Goal: Task Accomplishment & Management: Manage account settings

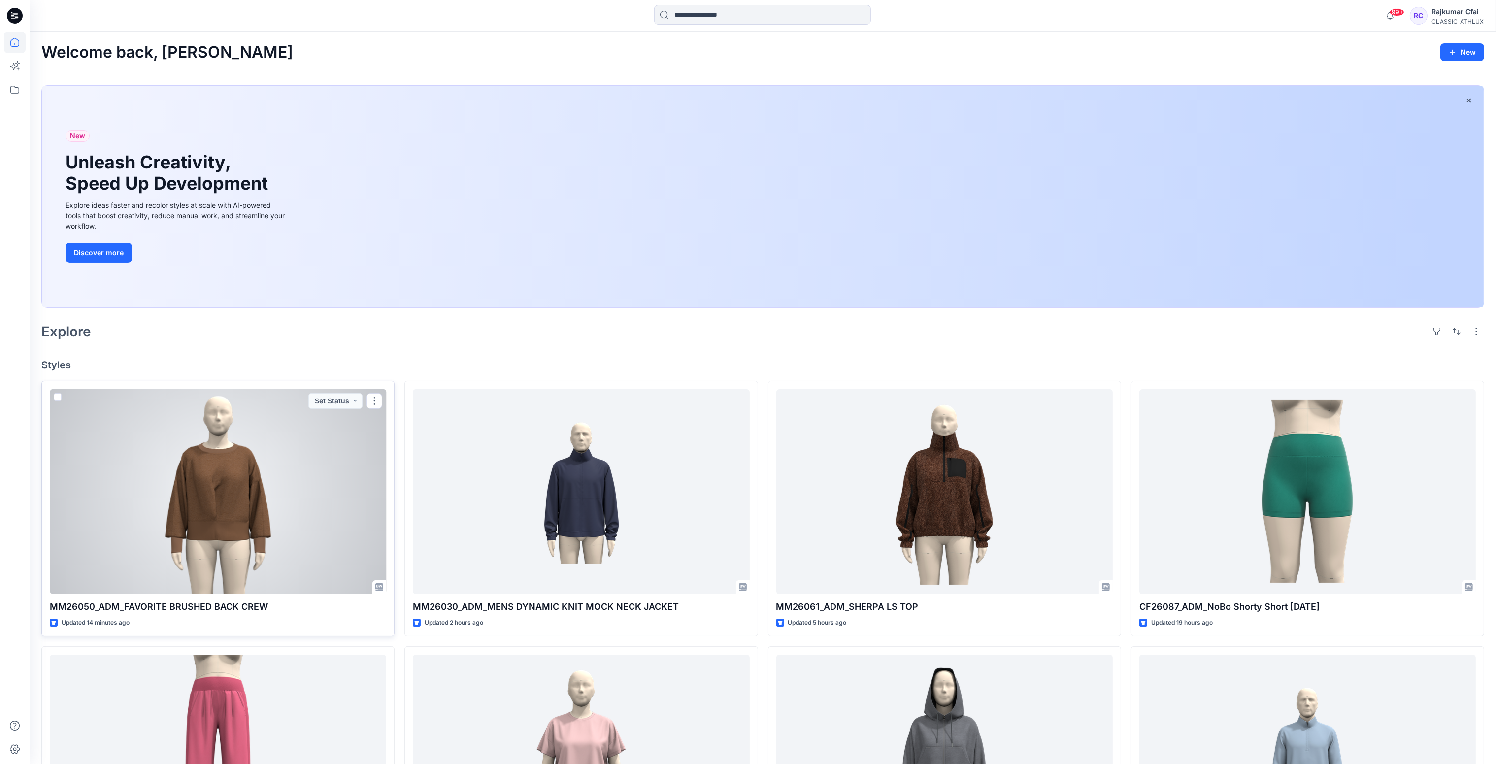
click at [343, 449] on div at bounding box center [218, 491] width 336 height 205
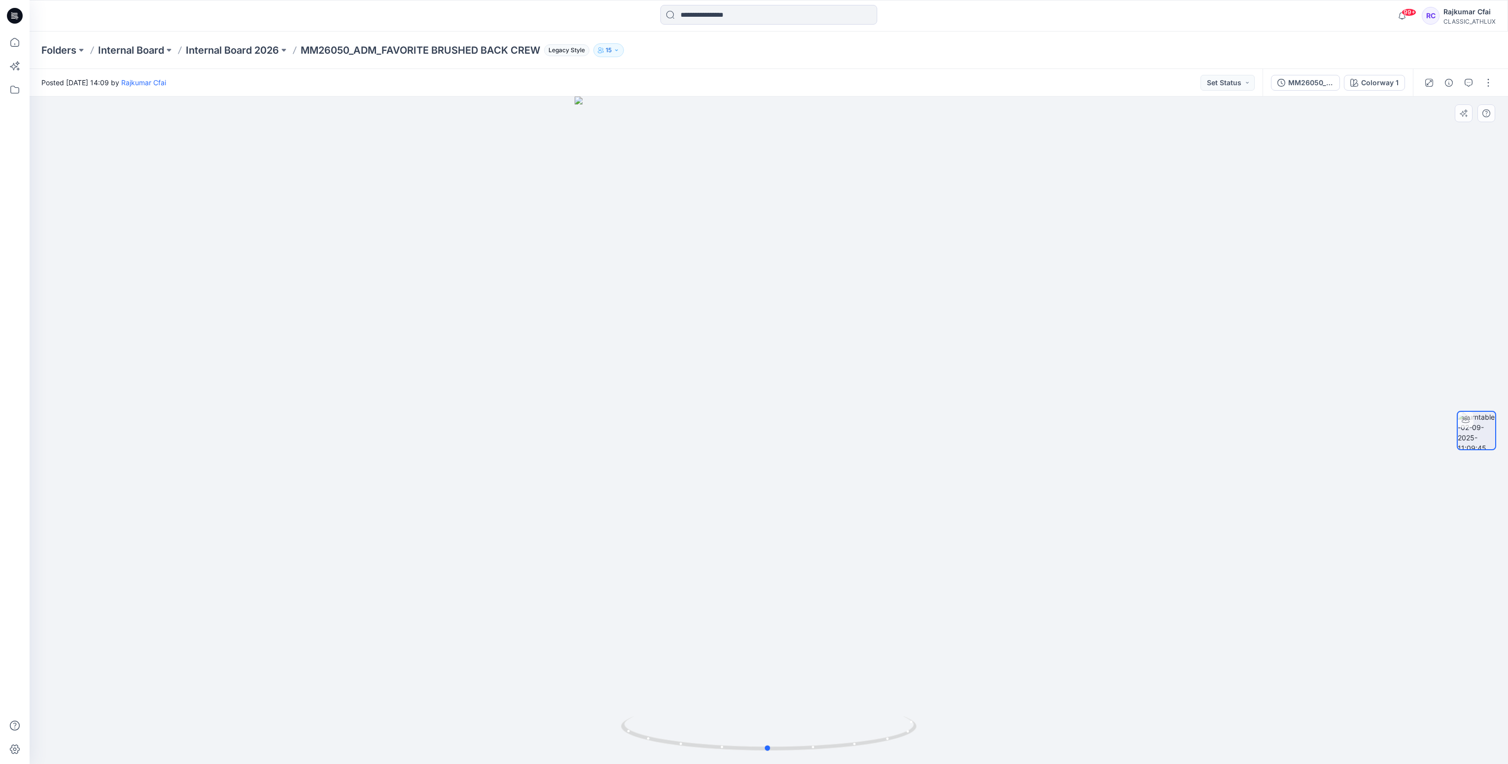
drag, startPoint x: 1083, startPoint y: 517, endPoint x: 799, endPoint y: 538, distance: 285.0
click at [799, 538] on div at bounding box center [769, 431] width 1478 height 668
click at [1450, 82] on icon "button" at bounding box center [1448, 83] width 8 height 8
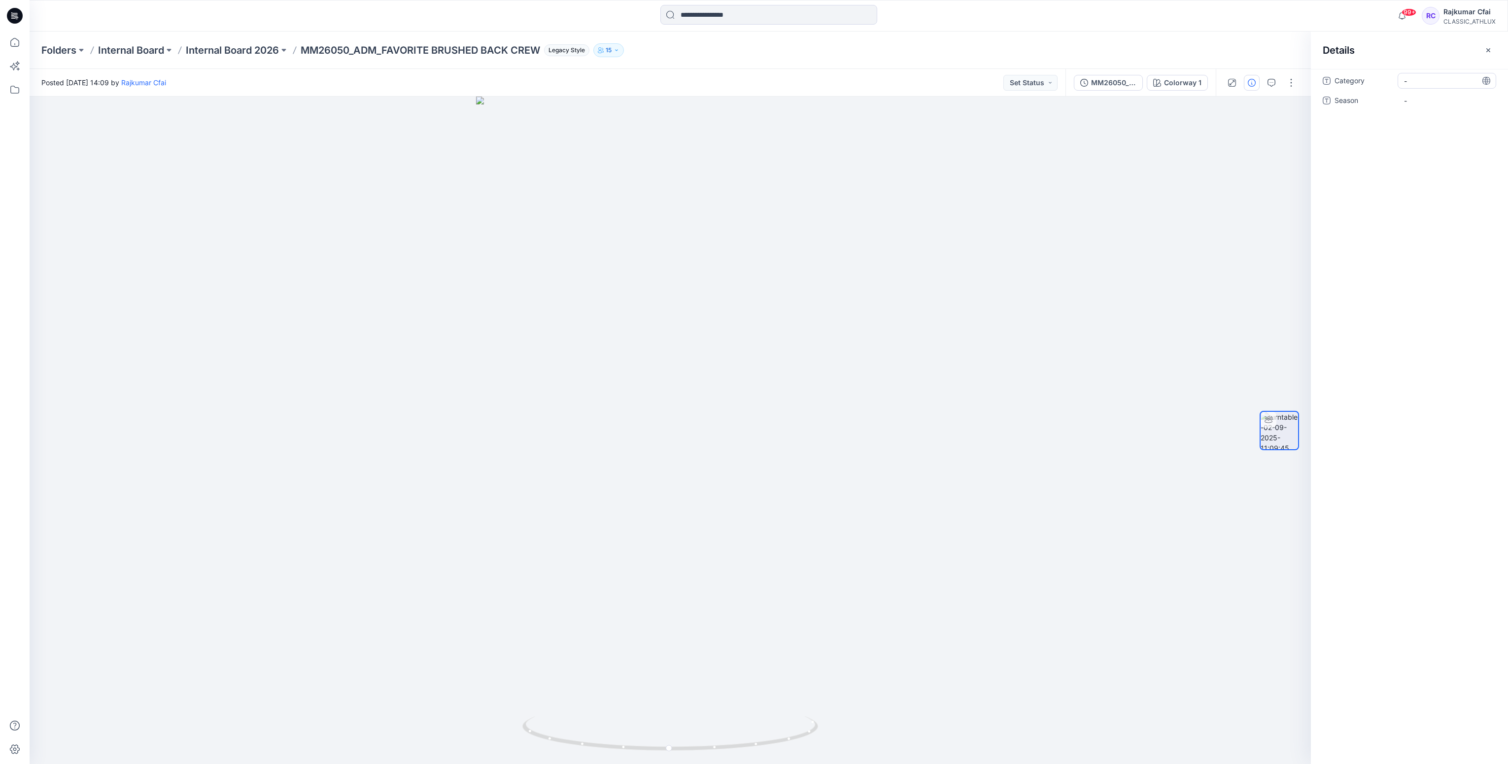
click at [1416, 86] on span "-" at bounding box center [1447, 81] width 86 height 10
type textarea "**********"
click at [1438, 97] on span "-" at bounding box center [1447, 101] width 86 height 10
type textarea "*"
click at [13, 11] on icon at bounding box center [15, 16] width 16 height 16
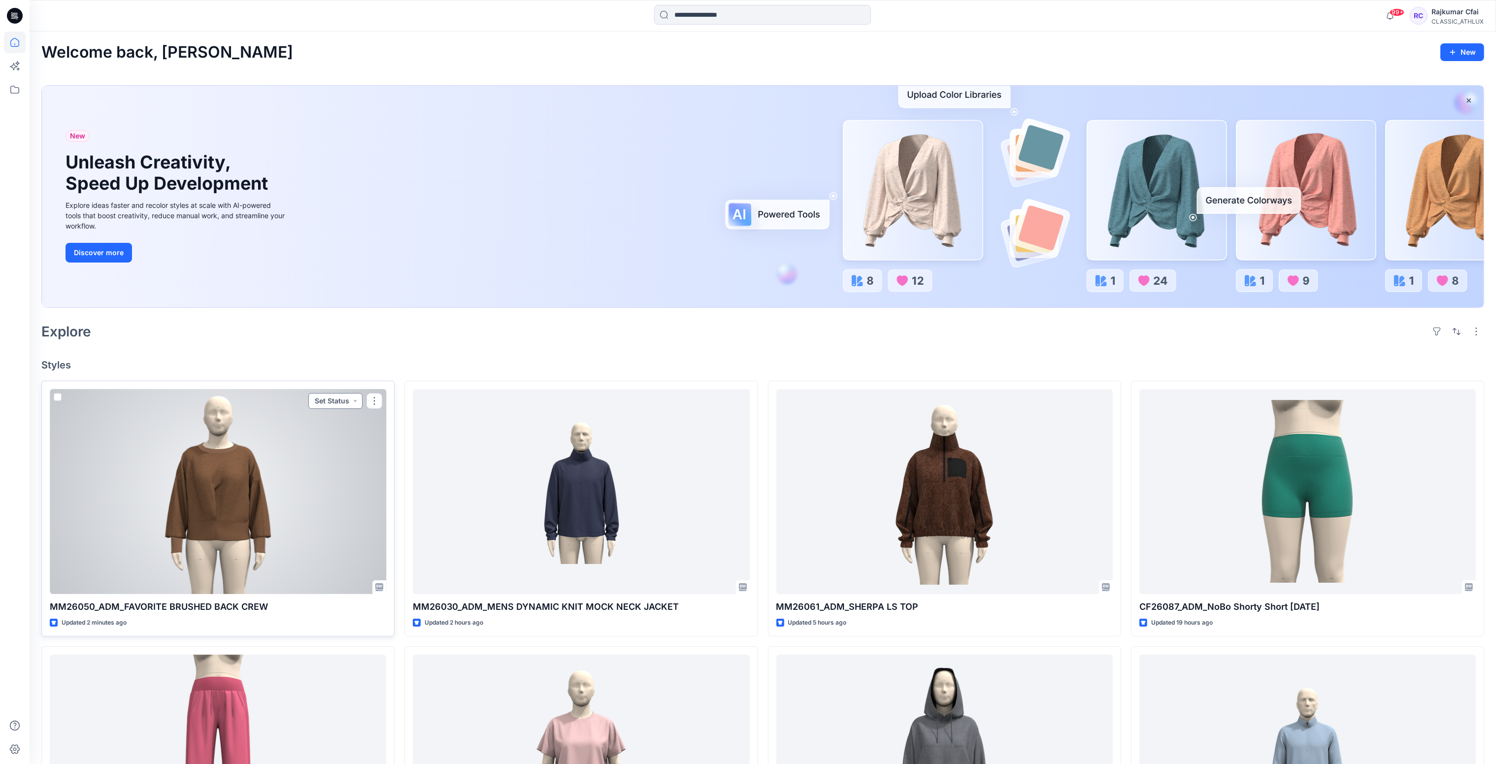
click at [356, 401] on button "Set Status" at bounding box center [335, 401] width 54 height 16
click at [334, 503] on button "Designer Need To Review" at bounding box center [318, 512] width 85 height 22
click at [327, 503] on div at bounding box center [218, 491] width 336 height 205
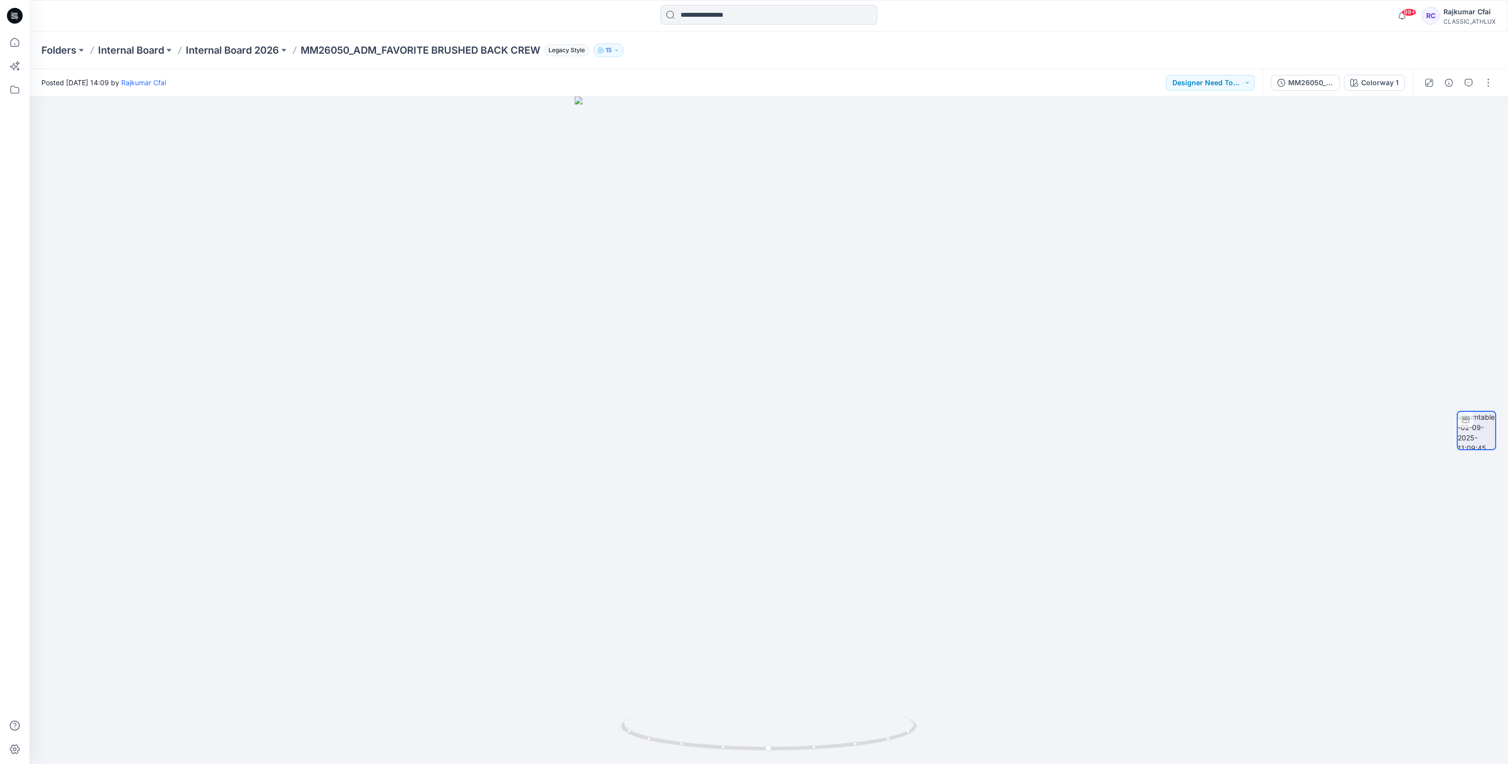
click at [12, 16] on icon at bounding box center [15, 16] width 16 height 16
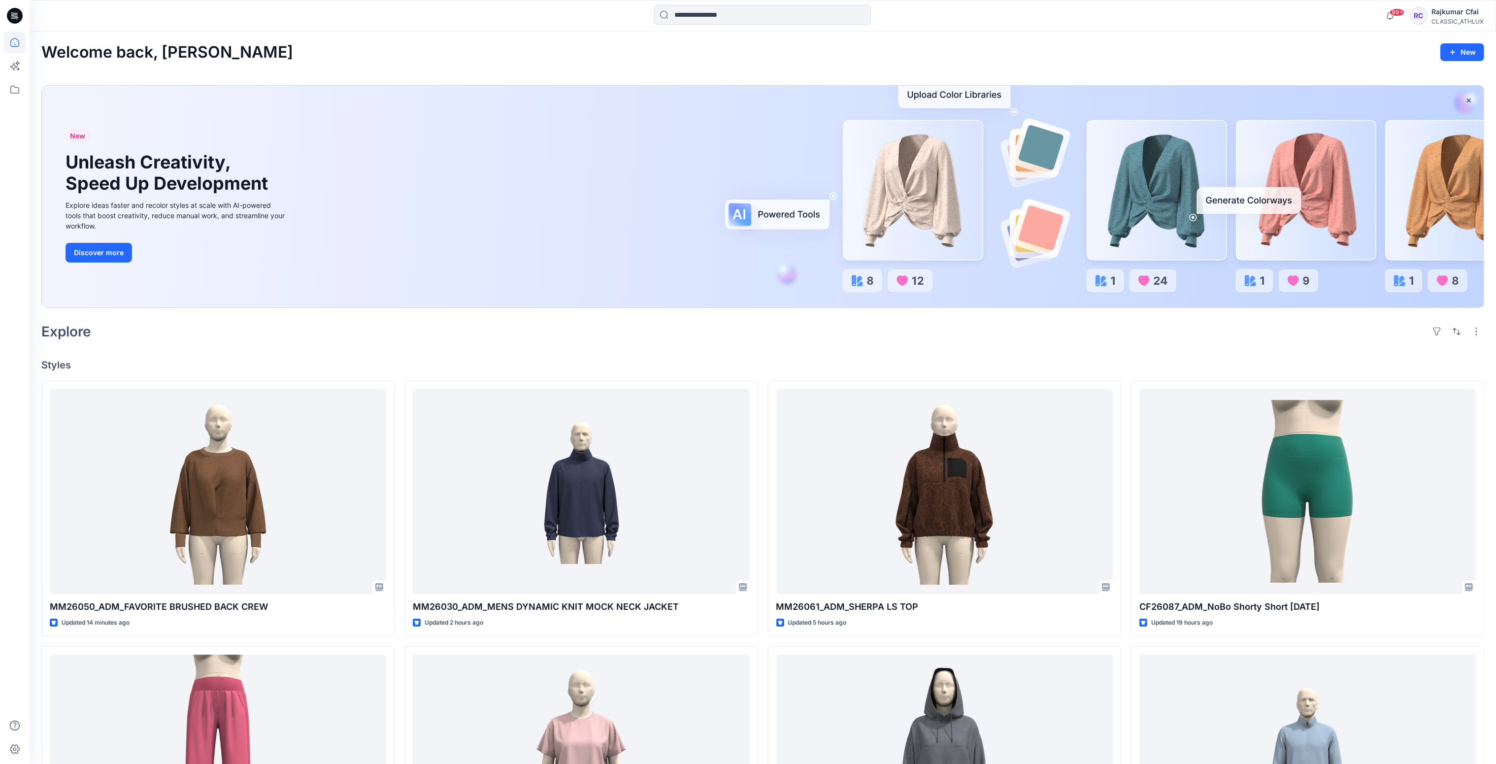
drag, startPoint x: 534, startPoint y: 325, endPoint x: 501, endPoint y: 311, distance: 35.8
click at [534, 325] on div "Explore" at bounding box center [762, 332] width 1443 height 24
click at [13, 14] on icon at bounding box center [15, 14] width 4 height 0
click at [533, 347] on div "Welcome back, Rajkumar New New Unleash Creativity, Speed Up Development Explore…" at bounding box center [763, 623] width 1467 height 1183
click at [401, 358] on div "Welcome back, [PERSON_NAME] New New Unleash Creativity, Speed Up Development Ex…" at bounding box center [763, 623] width 1467 height 1183
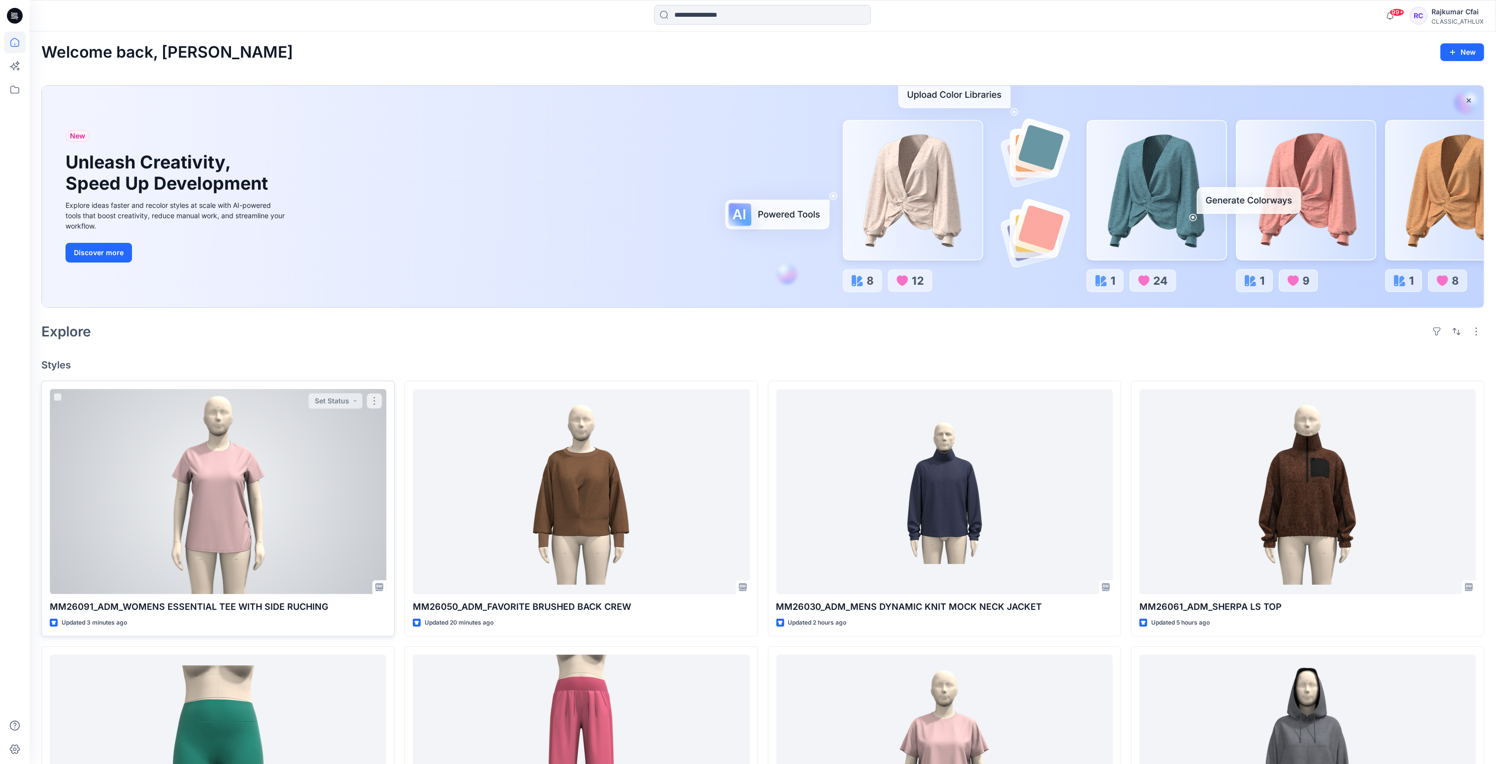
click at [329, 465] on div at bounding box center [218, 491] width 336 height 205
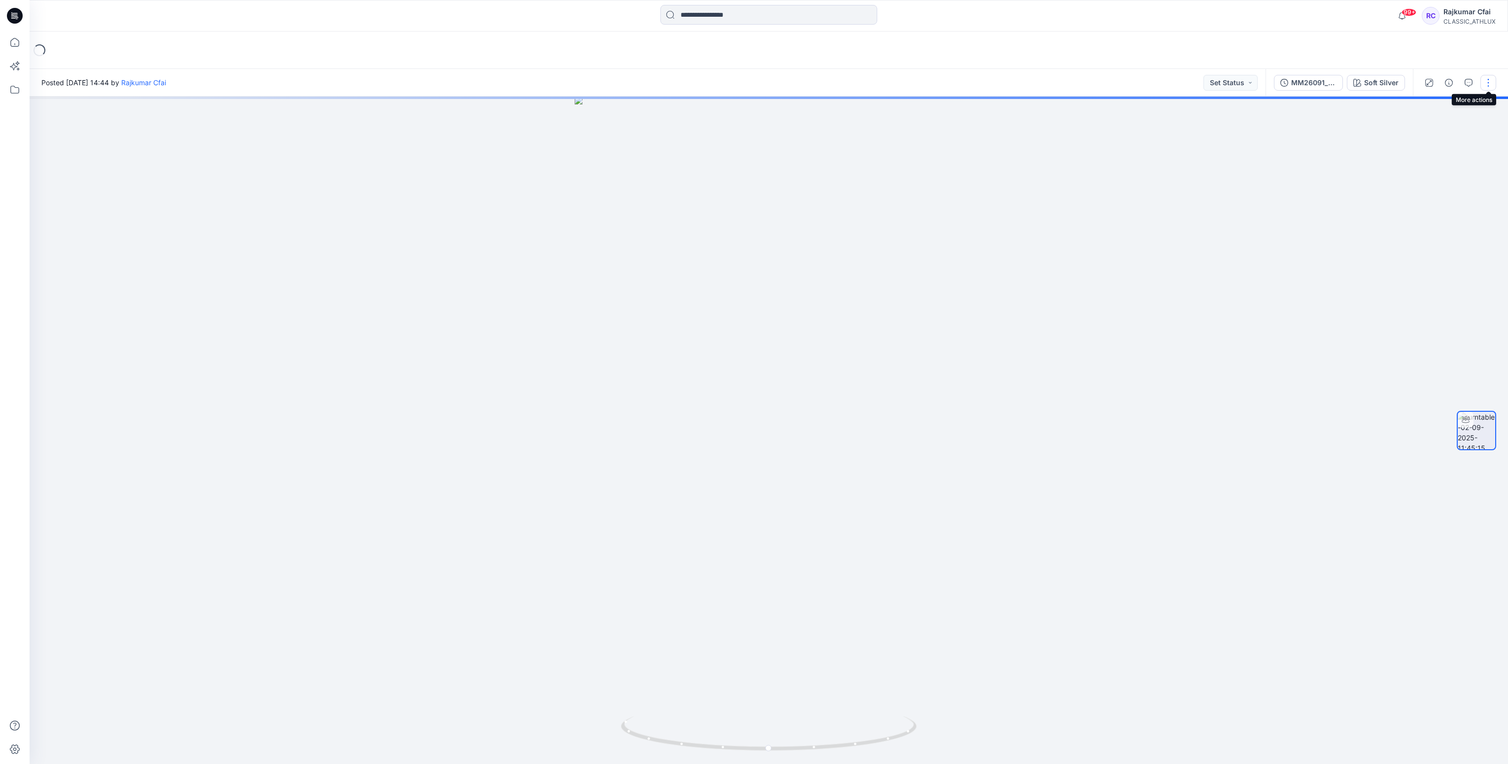
click at [1485, 78] on button "button" at bounding box center [1488, 83] width 16 height 16
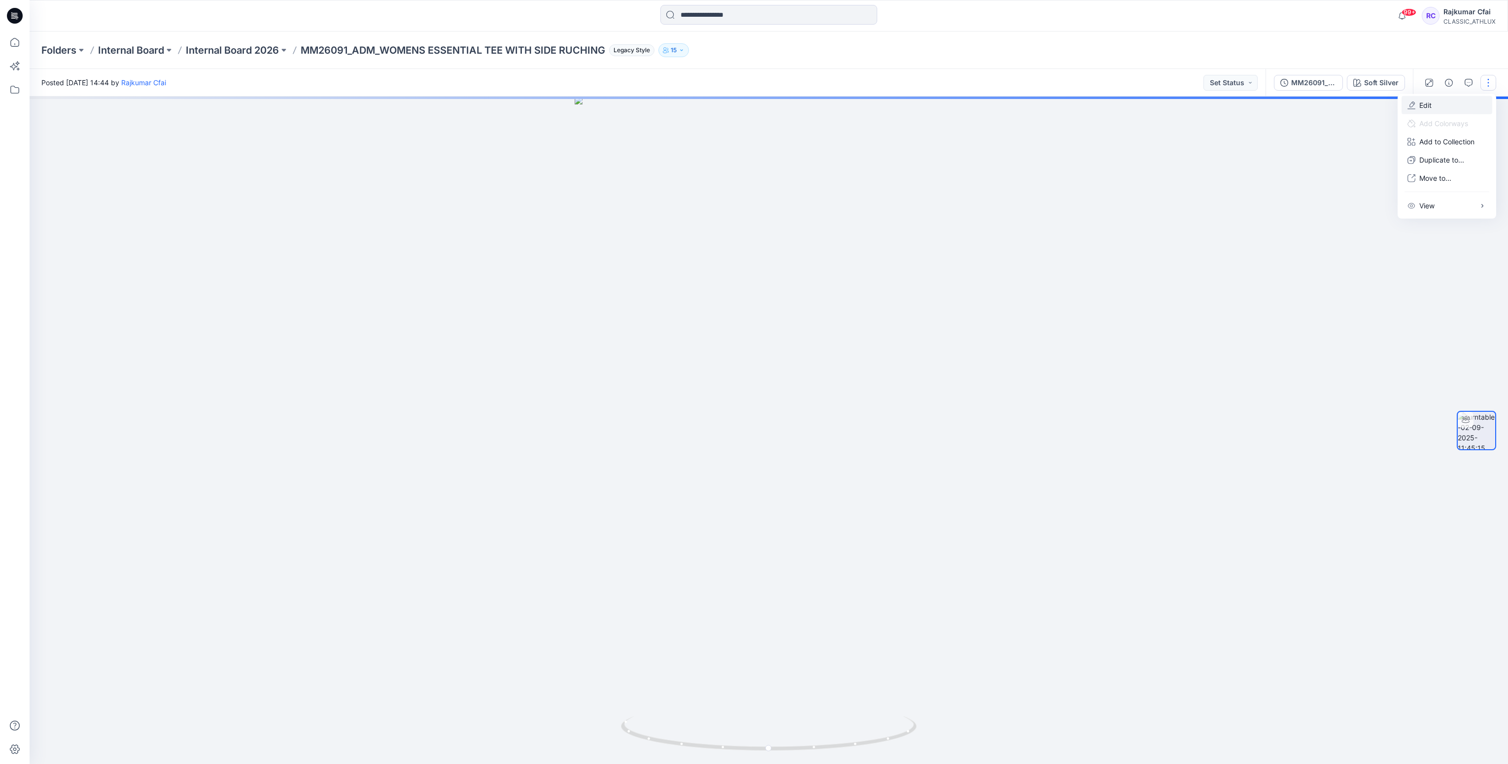
click at [1425, 101] on p "Edit" at bounding box center [1425, 105] width 12 height 10
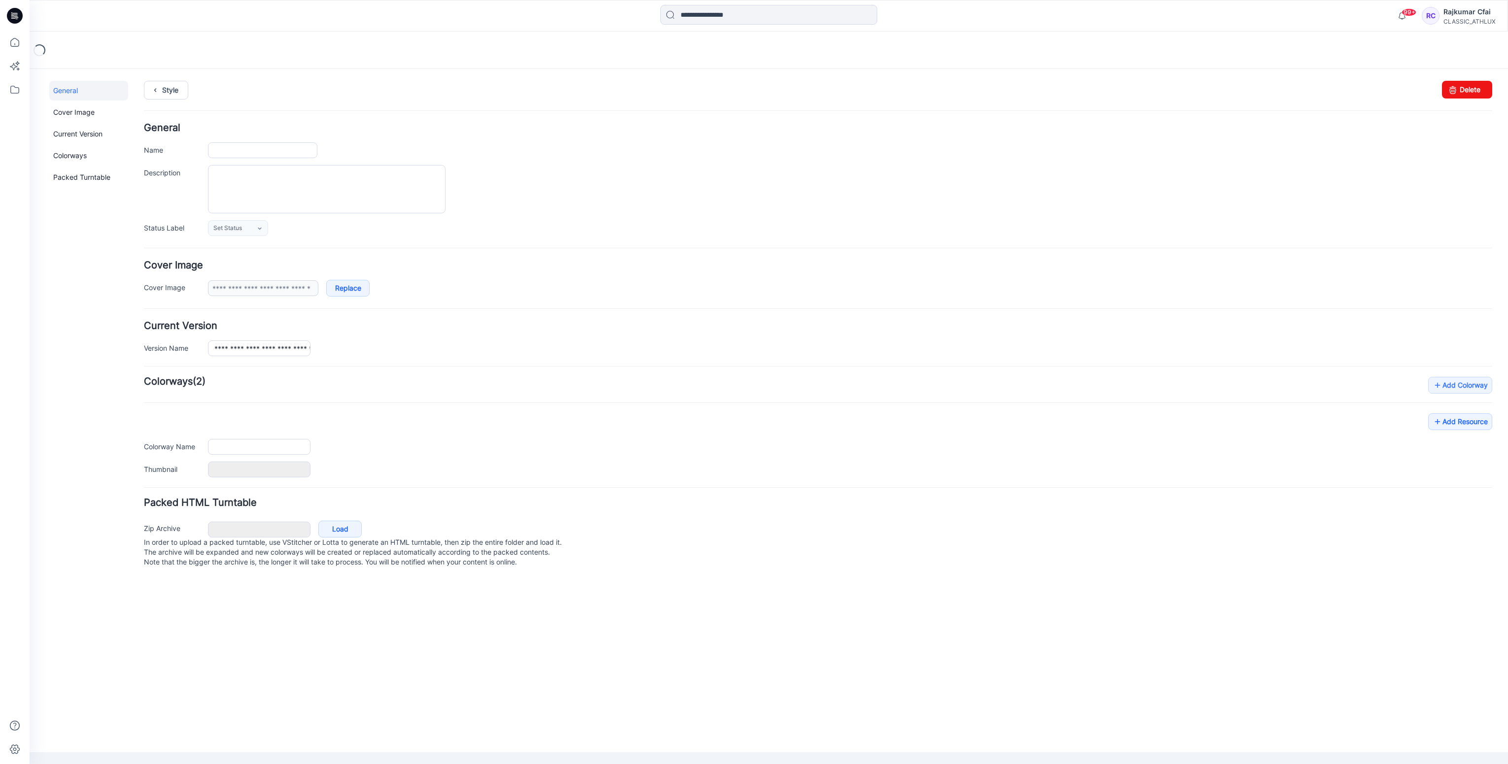
type input "**********"
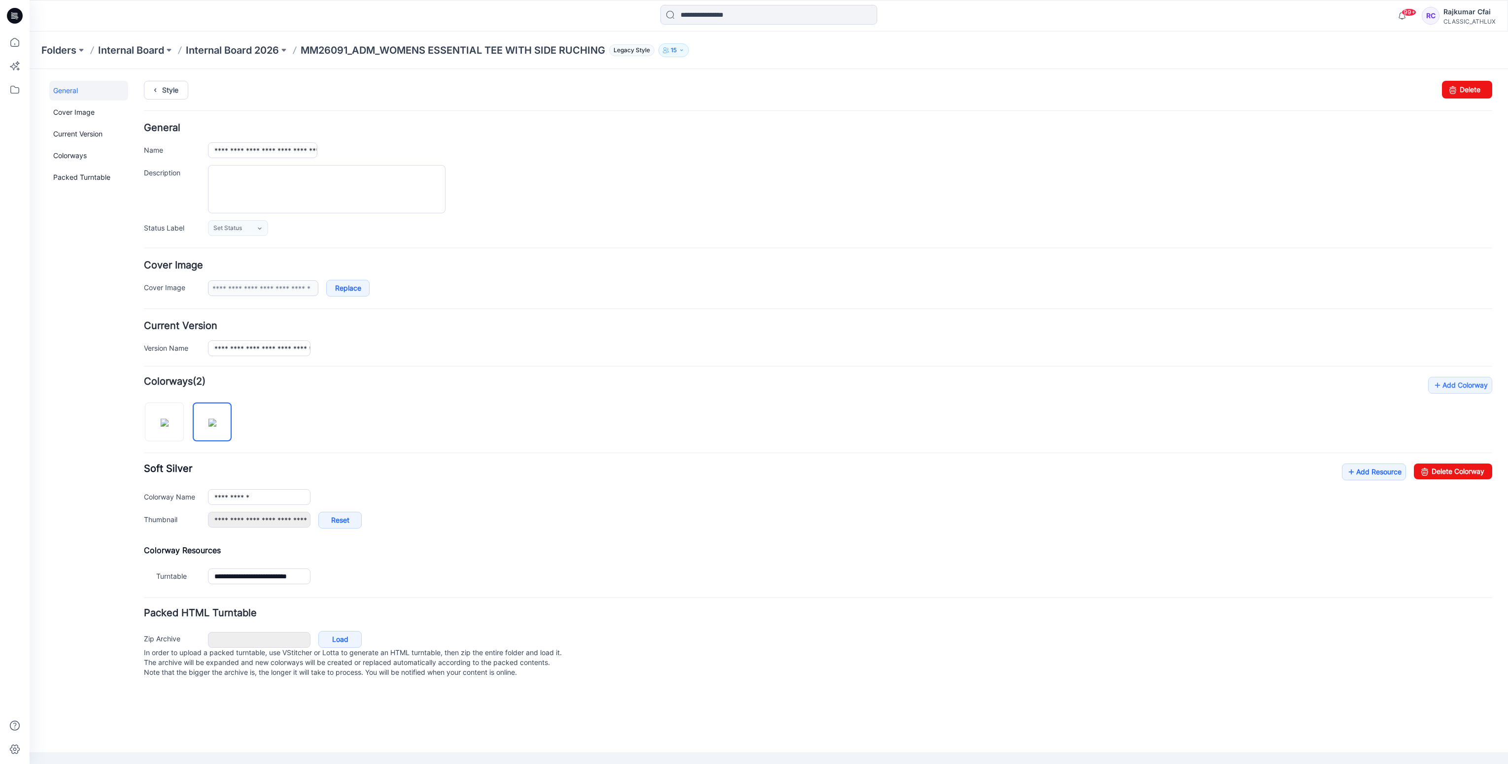
drag, startPoint x: 294, startPoint y: 411, endPoint x: 121, endPoint y: 233, distance: 248.1
click at [295, 410] on div "**********" at bounding box center [818, 482] width 1348 height 211
click at [166, 88] on link "Style" at bounding box center [166, 90] width 44 height 19
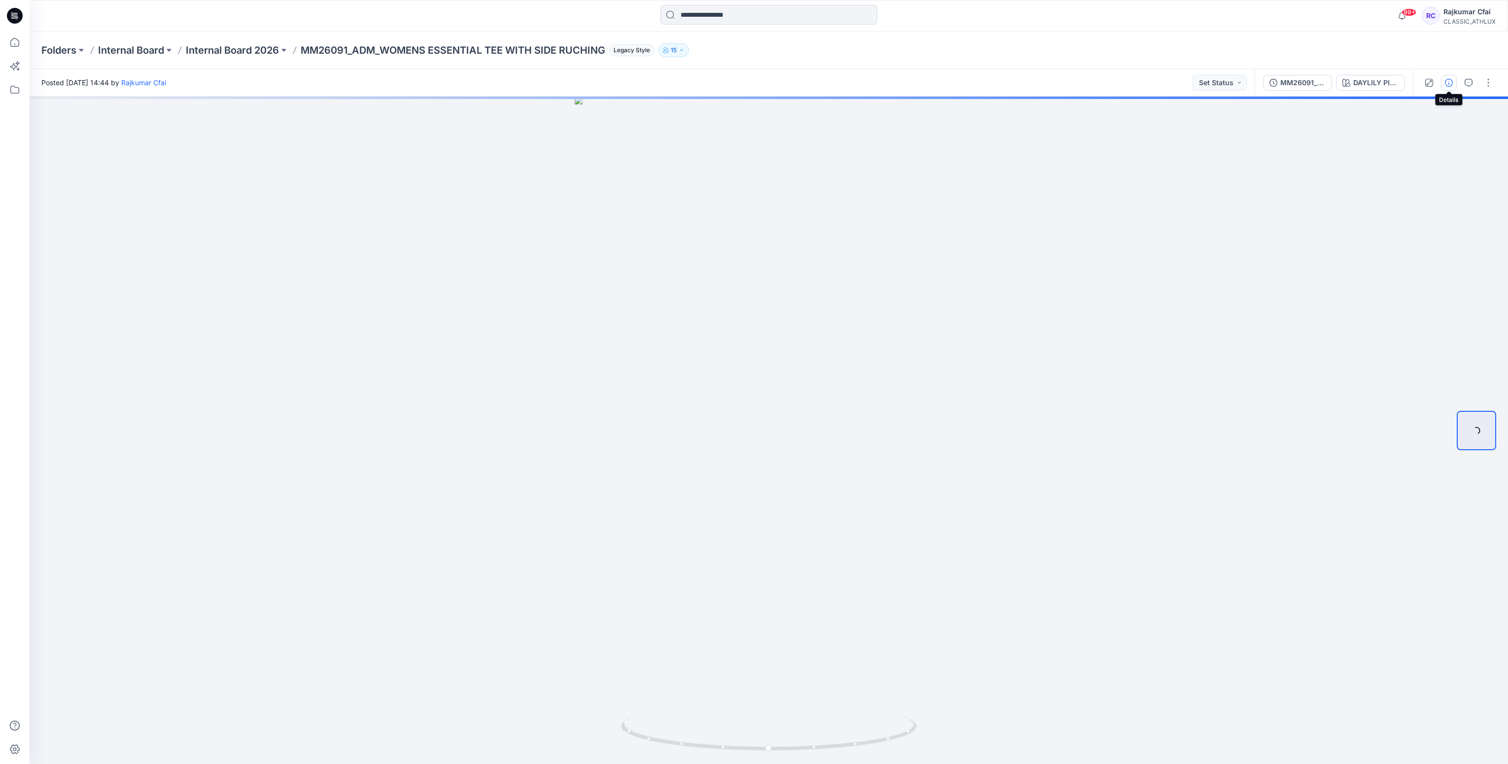
click at [1447, 85] on icon "button" at bounding box center [1448, 83] width 8 height 8
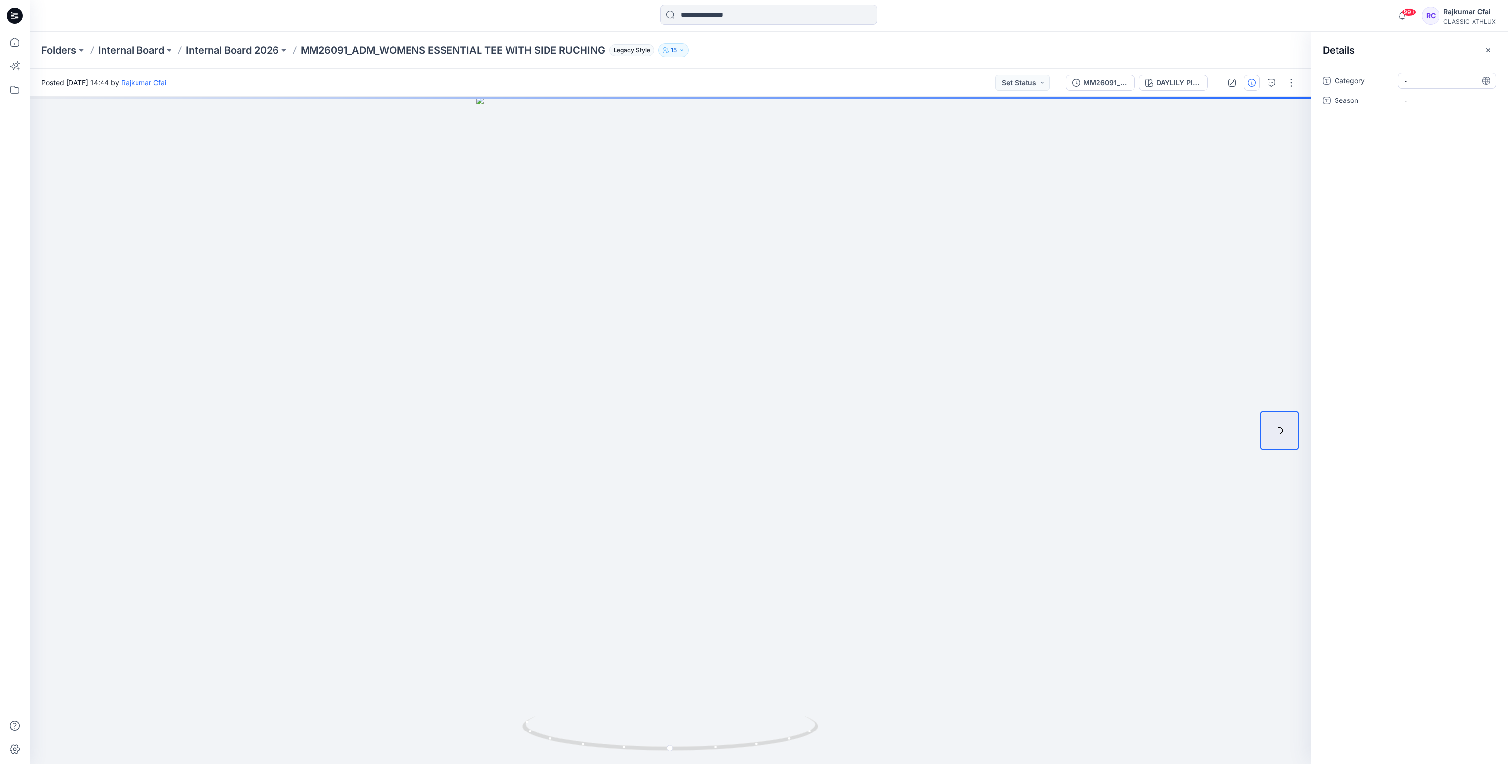
click at [1423, 79] on span "-" at bounding box center [1447, 81] width 86 height 10
type textarea "*"
type textarea "**********"
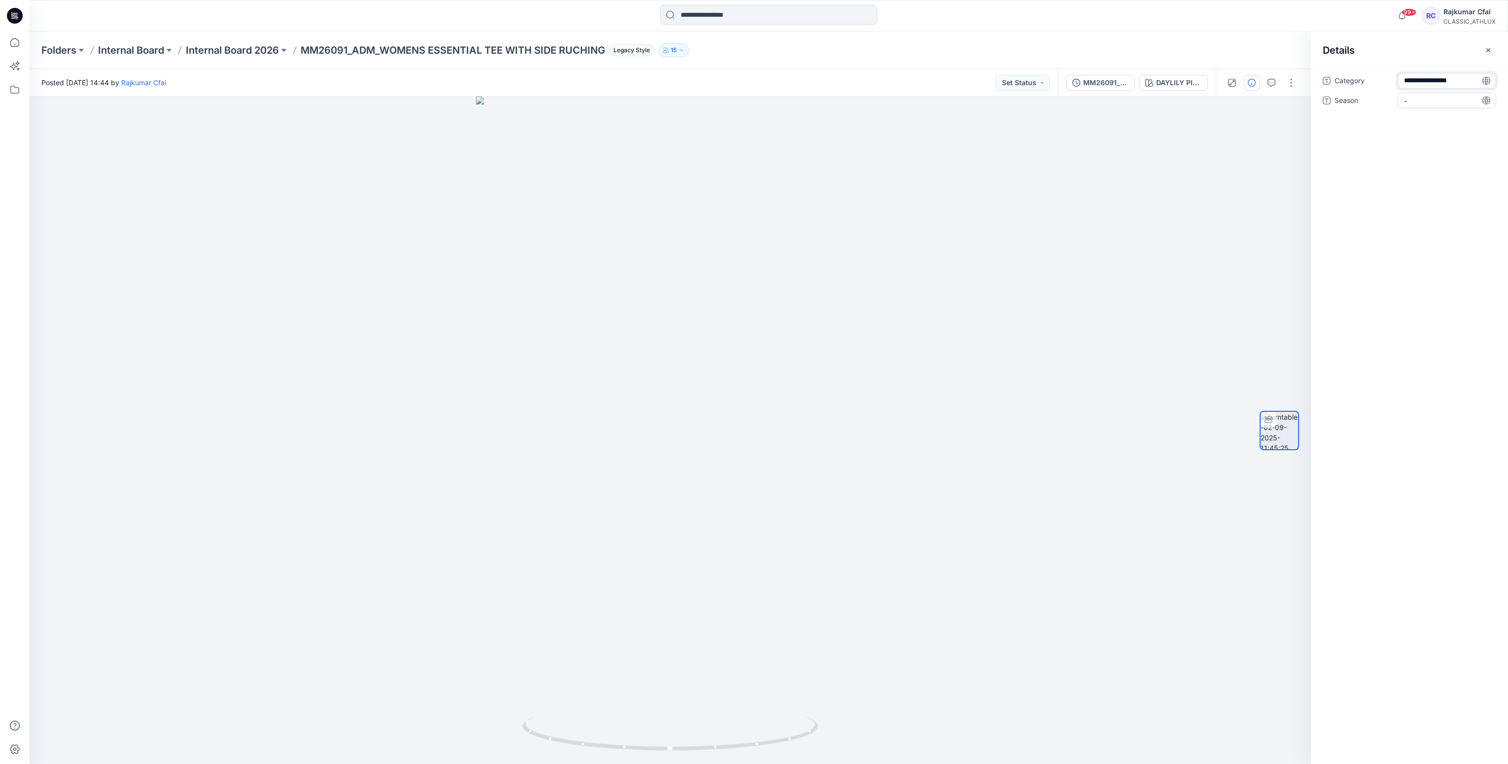
click at [1417, 97] on span "-" at bounding box center [1447, 101] width 86 height 10
click at [1449, 79] on span "Sams Club Womens" at bounding box center [1447, 83] width 86 height 21
type textarea "**********"
click at [1425, 101] on span "-" at bounding box center [1447, 106] width 86 height 10
type textarea "*******"
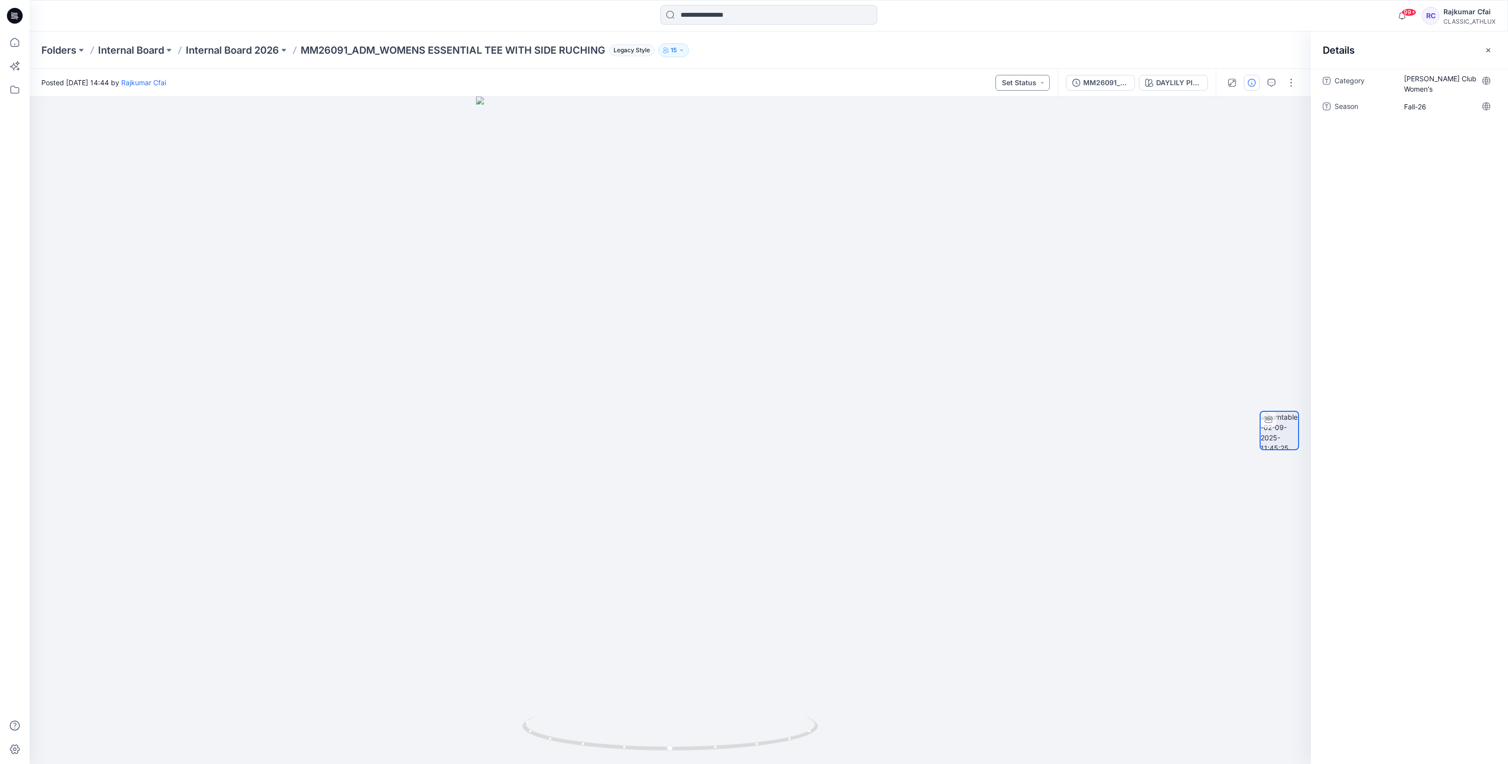
click at [1041, 83] on button "Set Status" at bounding box center [1022, 83] width 54 height 16
click at [1008, 191] on p "Designer Need To Review" at bounding box center [1007, 193] width 55 height 13
click at [1008, 191] on div at bounding box center [670, 431] width 1281 height 668
click at [20, 21] on icon at bounding box center [15, 16] width 16 height 16
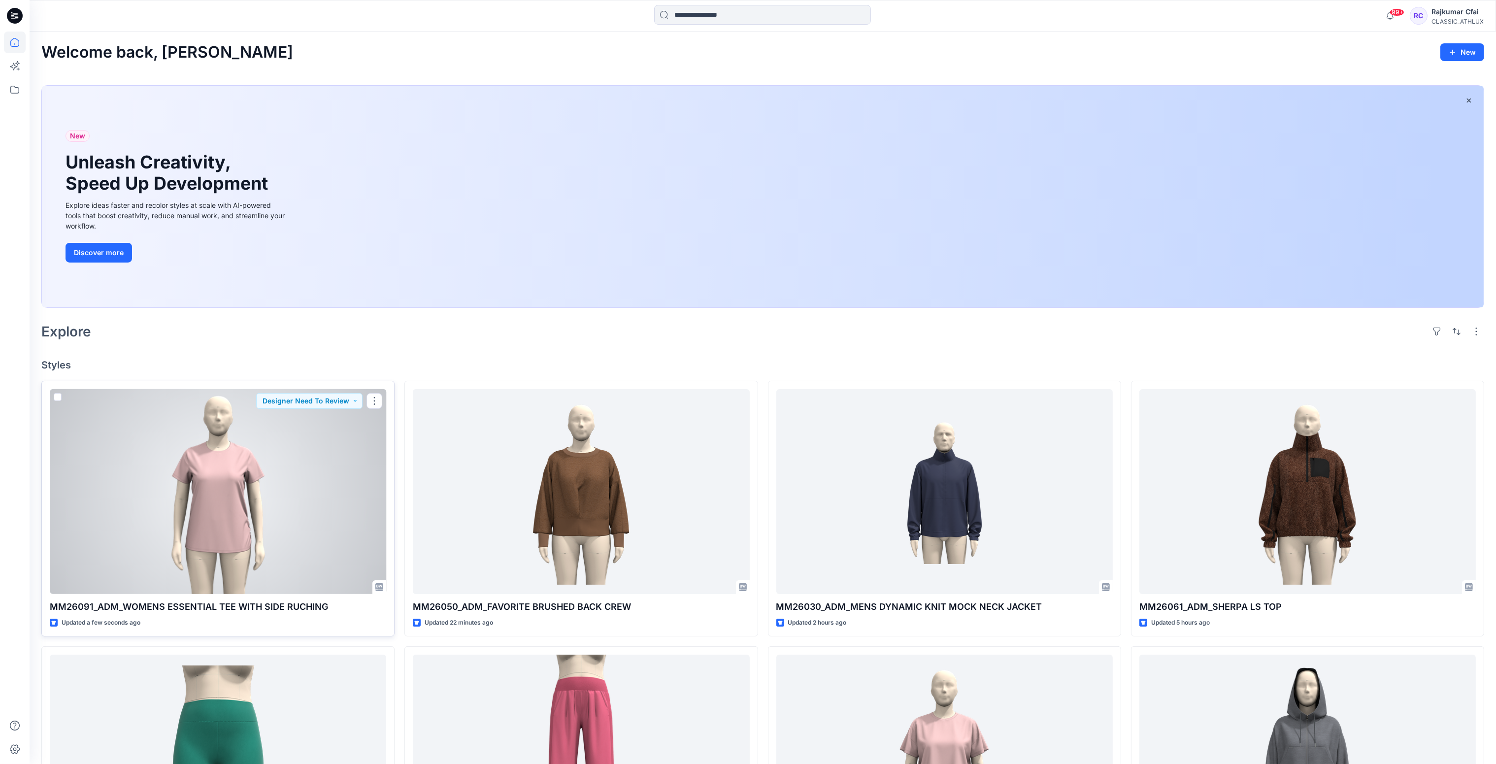
drag, startPoint x: 317, startPoint y: 460, endPoint x: 386, endPoint y: 304, distance: 170.3
click at [317, 459] on div at bounding box center [218, 491] width 336 height 205
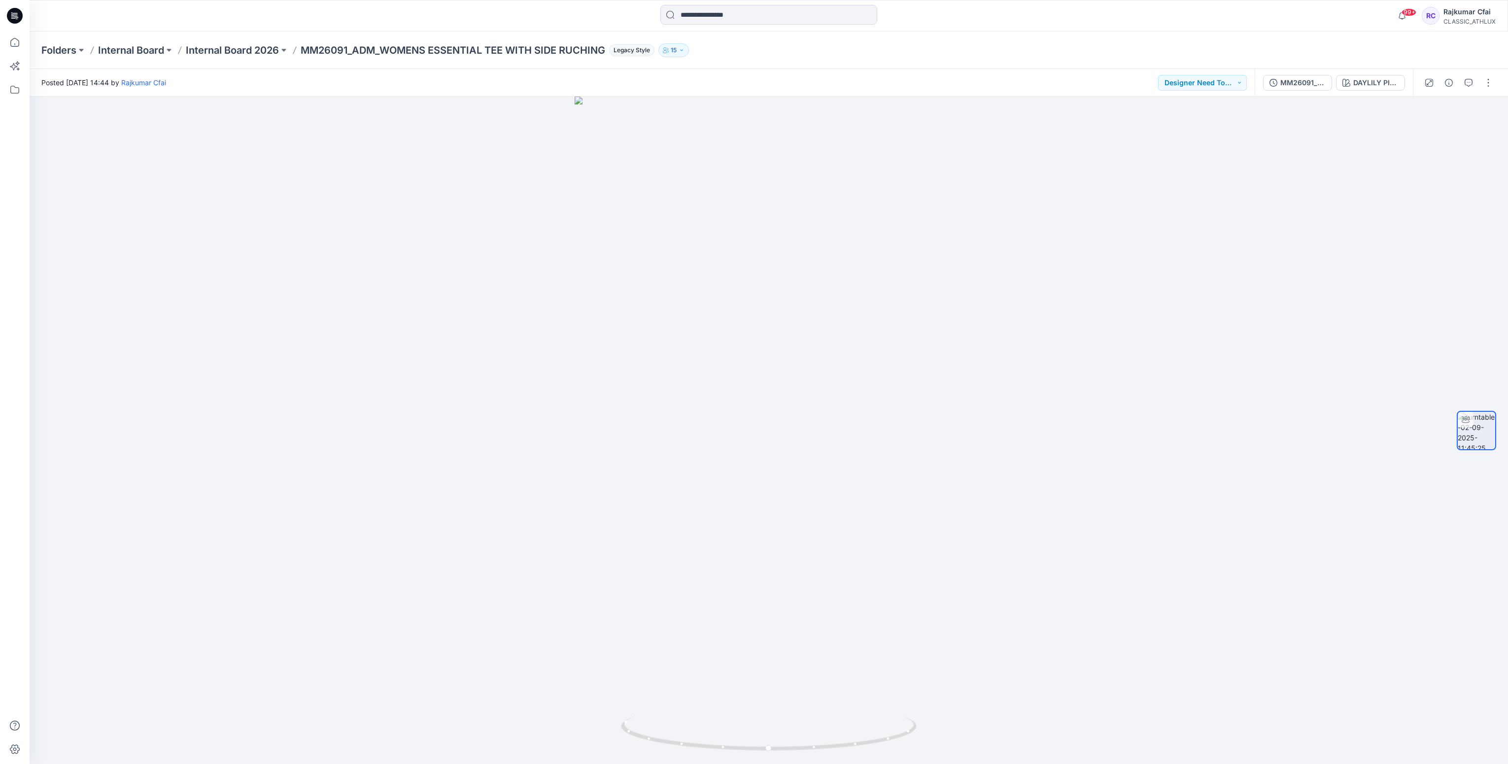
click at [15, 18] on icon at bounding box center [15, 16] width 16 height 16
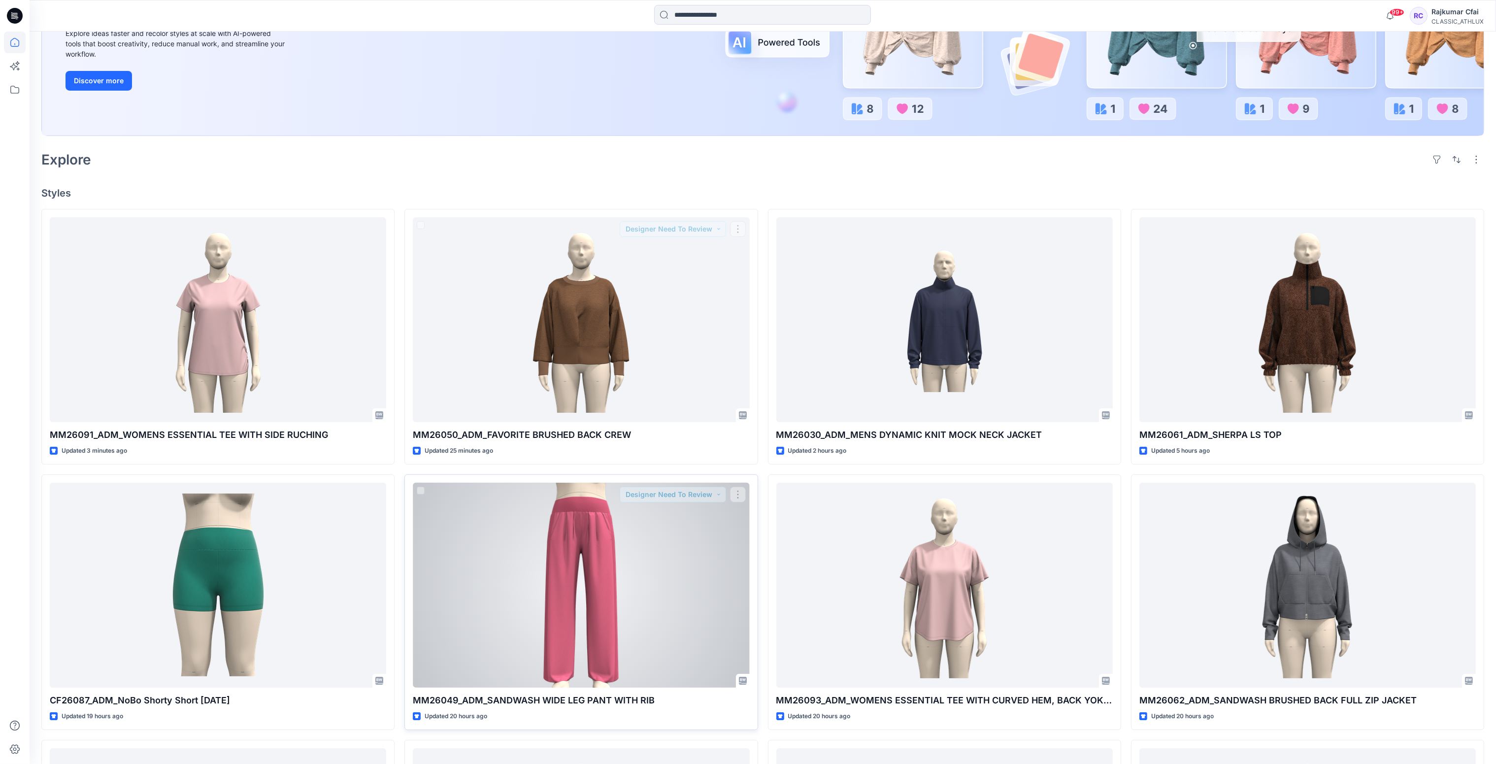
scroll to position [369, 0]
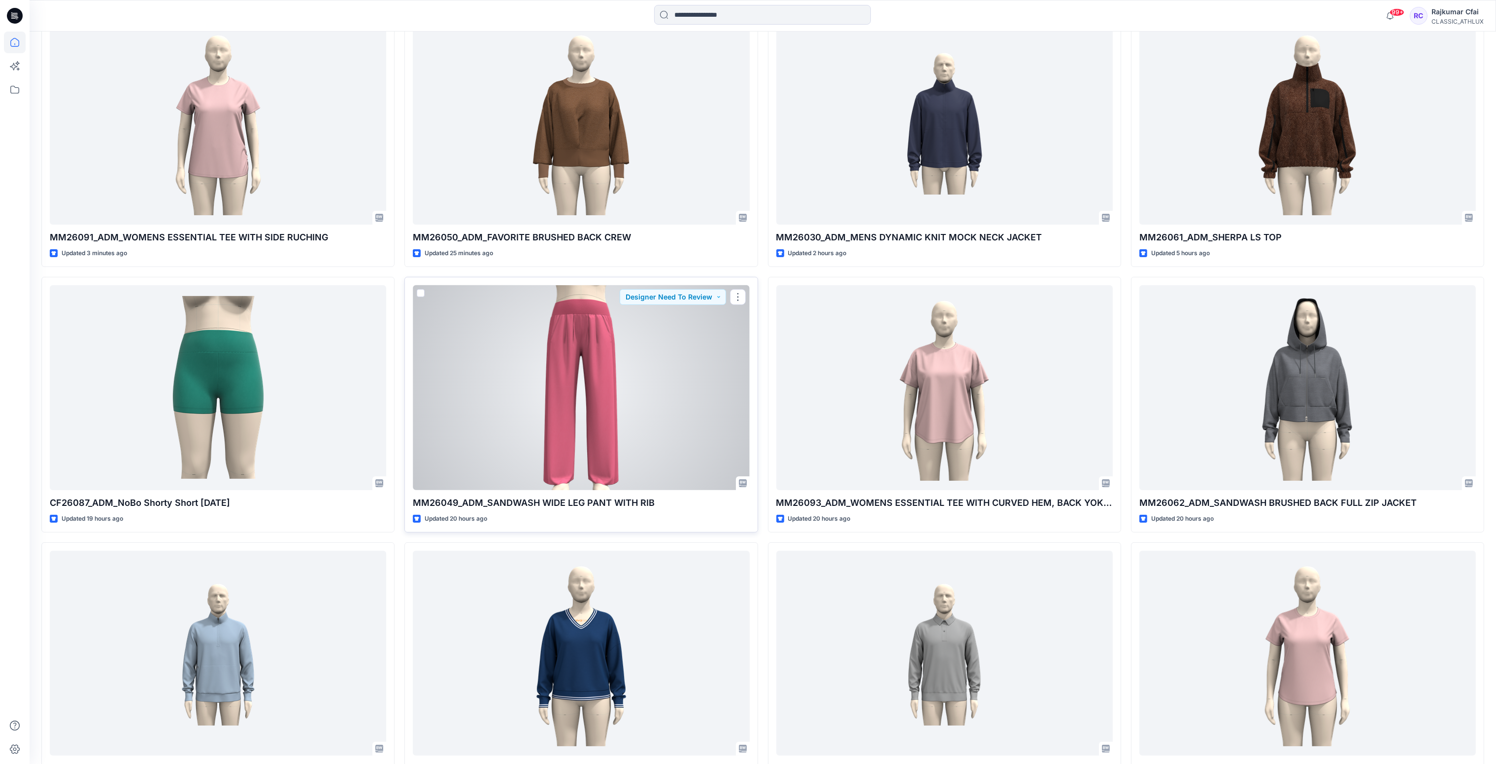
click at [622, 381] on div at bounding box center [581, 387] width 336 height 205
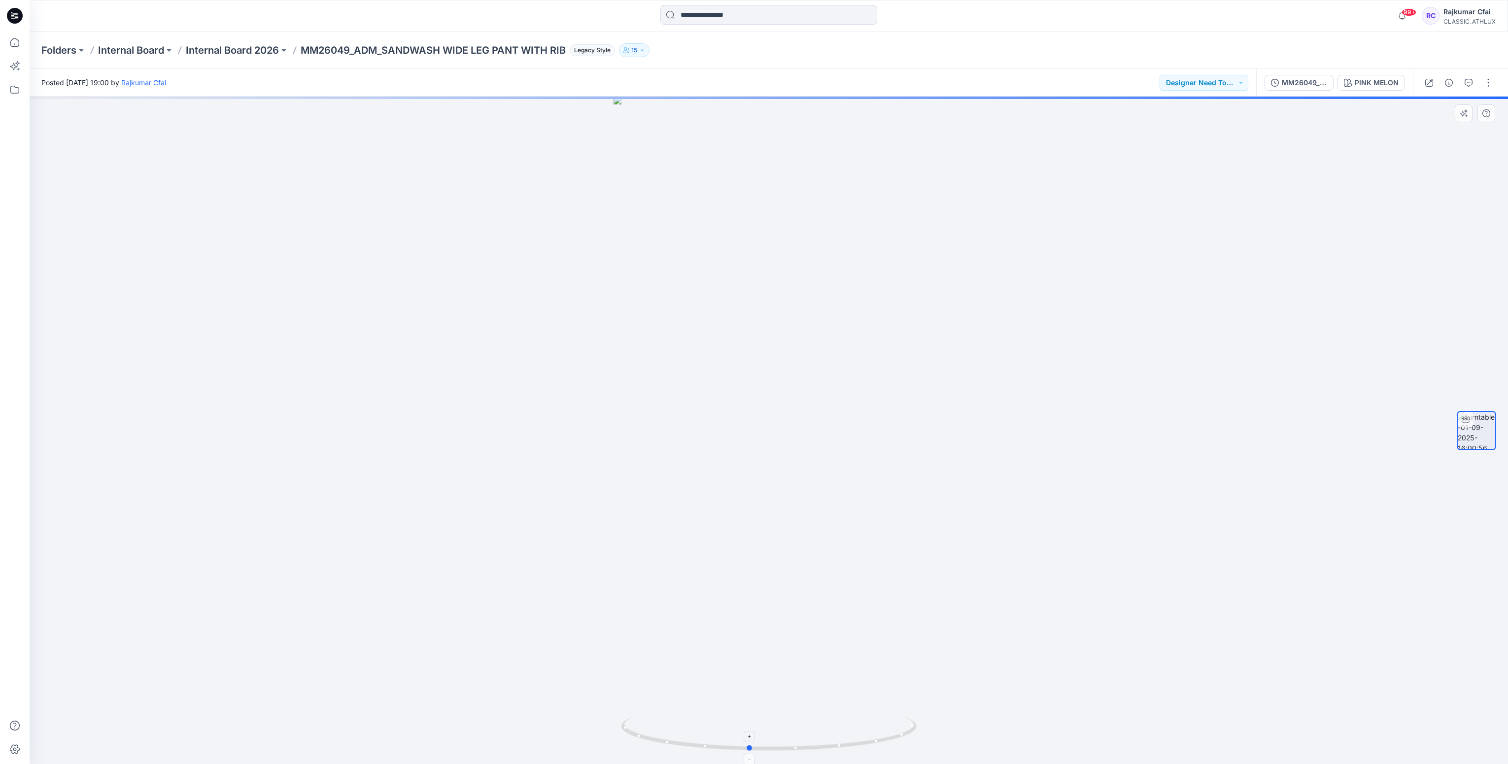
drag, startPoint x: 849, startPoint y: 751, endPoint x: 829, endPoint y: 750, distance: 19.7
click at [829, 750] on icon at bounding box center [770, 734] width 298 height 37
drag, startPoint x: 769, startPoint y: 227, endPoint x: 738, endPoint y: 467, distance: 242.4
click at [738, 467] on img at bounding box center [768, 431] width 433 height 668
drag, startPoint x: 730, startPoint y: 748, endPoint x: 742, endPoint y: 748, distance: 11.8
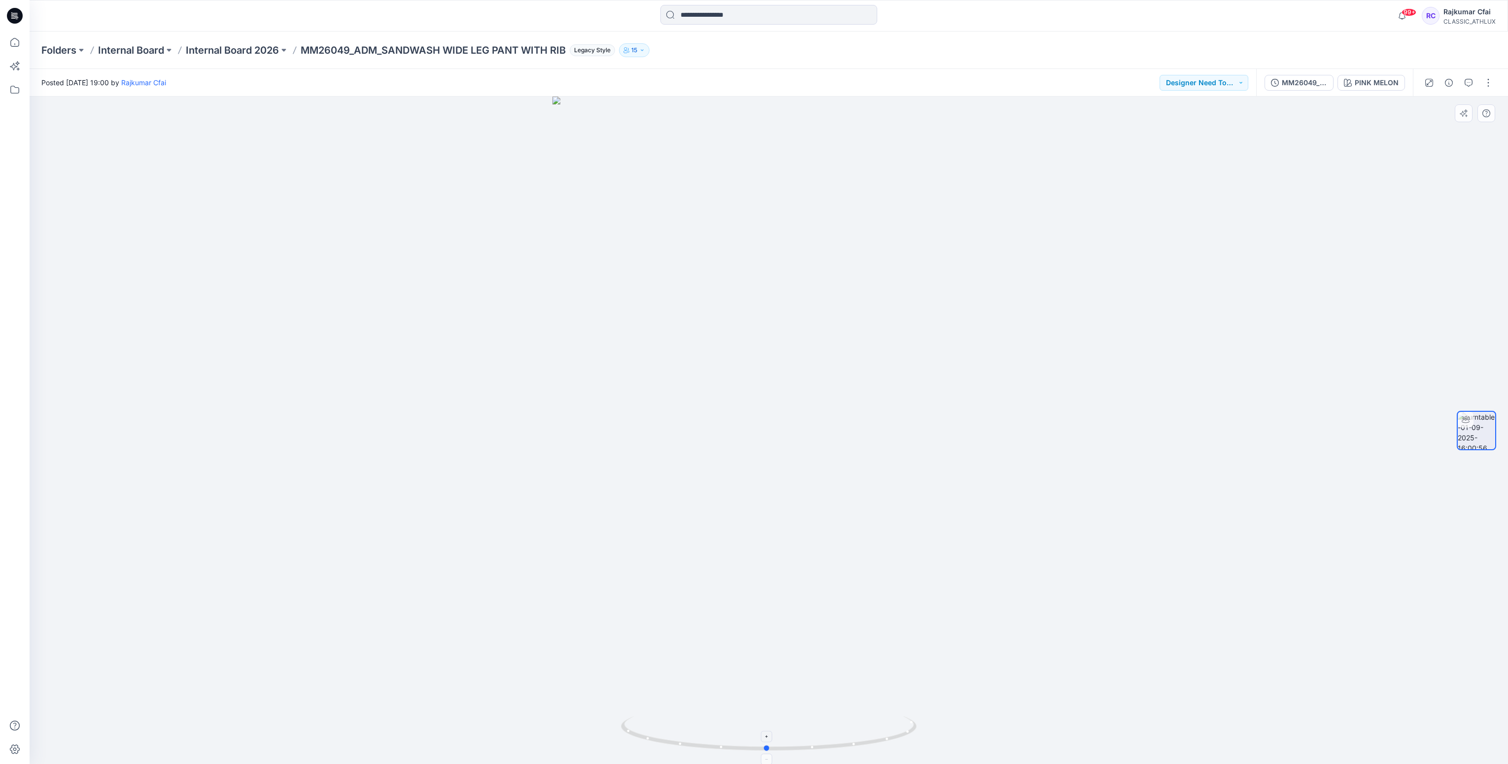
click at [742, 748] on icon at bounding box center [770, 734] width 298 height 37
drag, startPoint x: 813, startPoint y: 751, endPoint x: 762, endPoint y: 507, distance: 248.7
click at [789, 751] on icon at bounding box center [770, 734] width 298 height 37
click at [511, 440] on div at bounding box center [769, 431] width 1478 height 668
drag, startPoint x: 792, startPoint y: 750, endPoint x: 867, endPoint y: 649, distance: 126.1
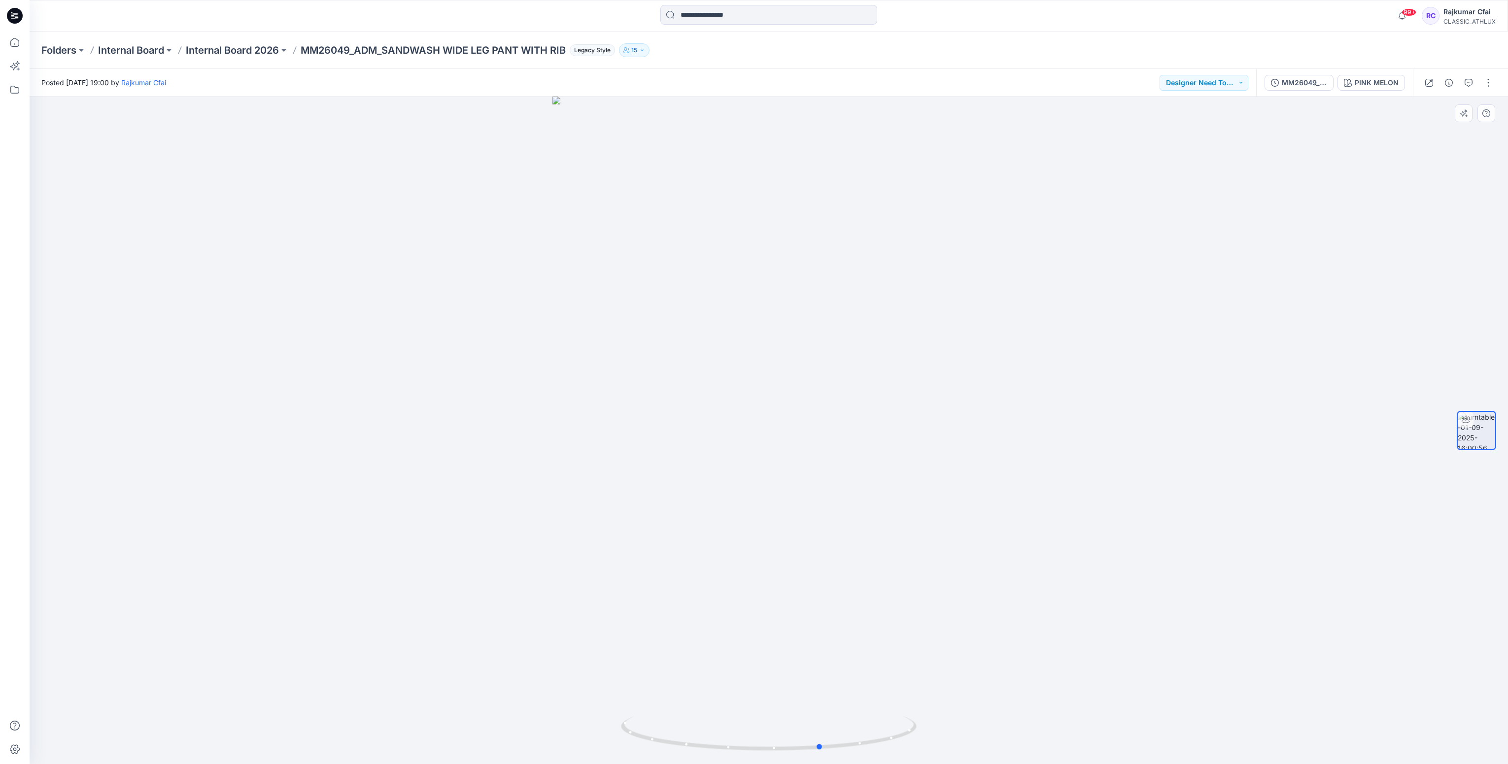
click at [871, 750] on icon at bounding box center [770, 734] width 298 height 37
drag, startPoint x: 805, startPoint y: 749, endPoint x: 981, endPoint y: 631, distance: 211.9
click at [742, 730] on icon at bounding box center [770, 734] width 298 height 37
click at [14, 17] on icon at bounding box center [15, 16] width 16 height 16
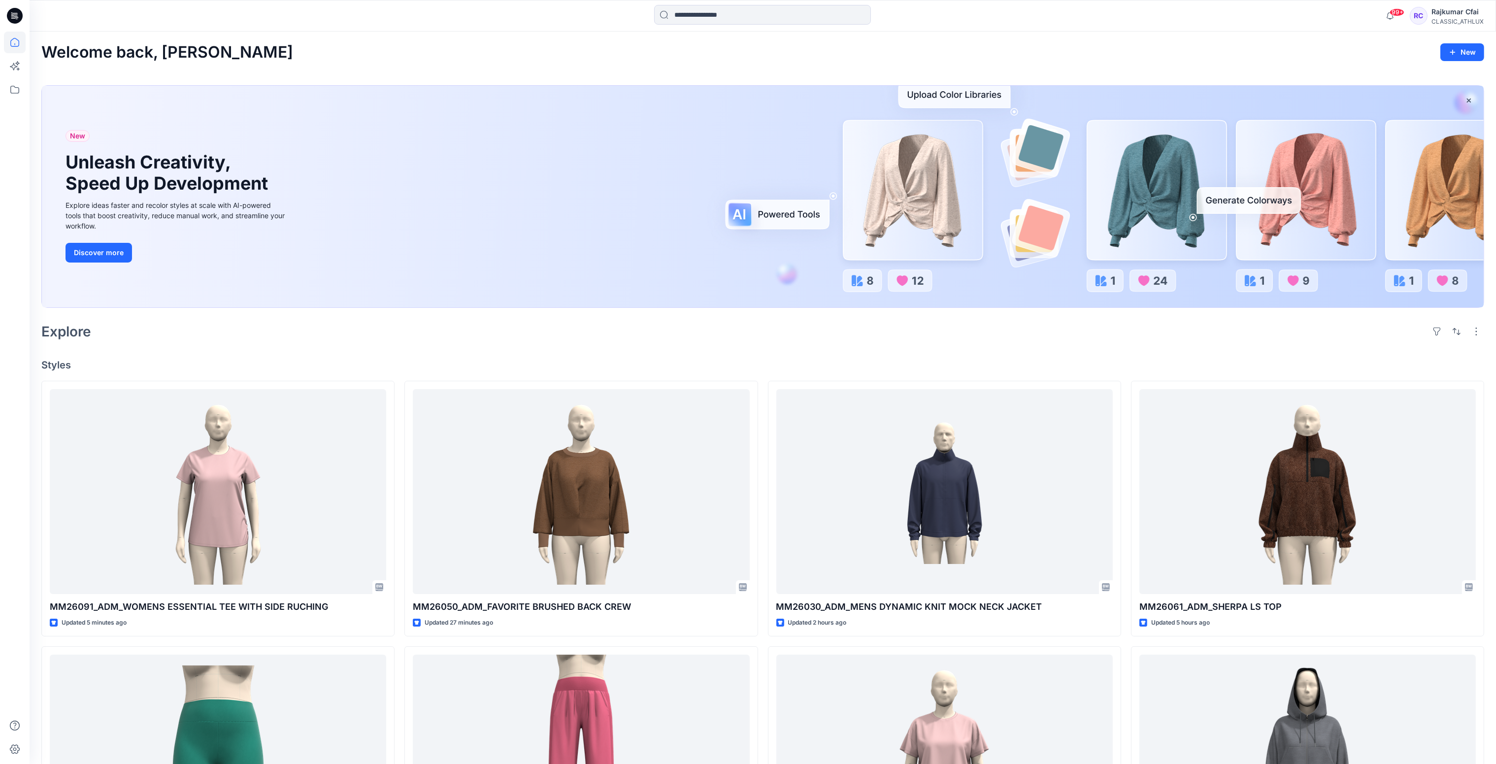
scroll to position [222, 0]
